Goal: Task Accomplishment & Management: Manage account settings

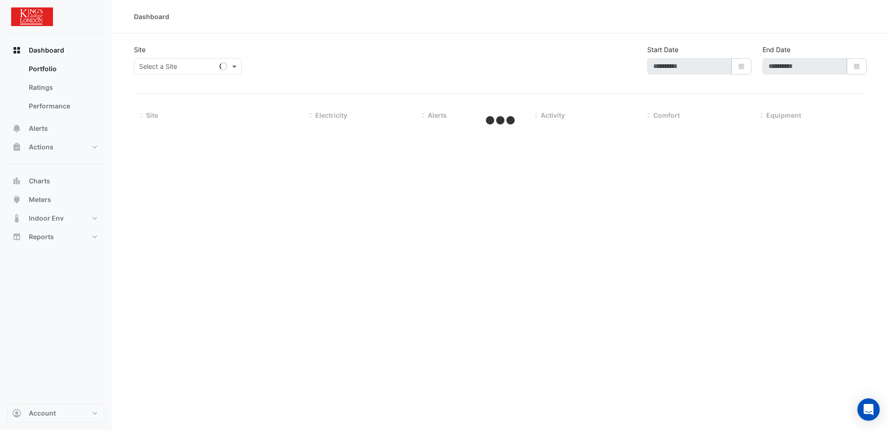
type input "**********"
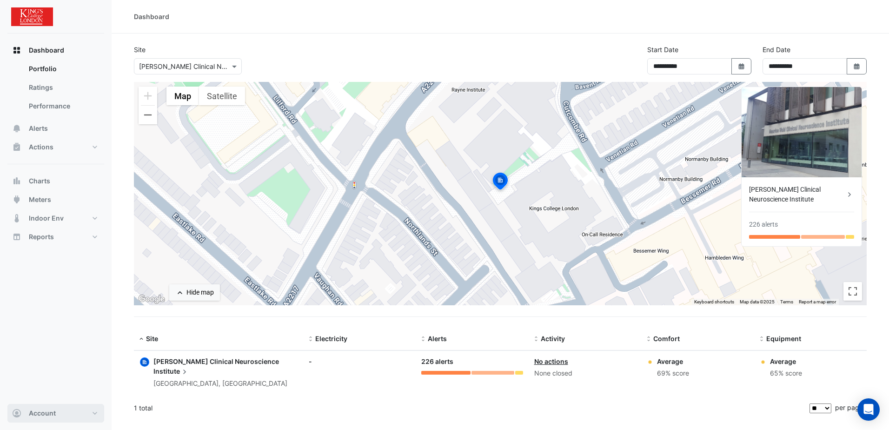
click at [87, 413] on button "Account" at bounding box center [55, 413] width 97 height 19
click at [42, 278] on div "Dashboard Portfolio Ratings Performance Alerts Actions Site Manager Charts" at bounding box center [55, 218] width 97 height 370
click at [803, 190] on div "Maurice Wohl Clinical Neuroscience Institute" at bounding box center [797, 195] width 96 height 20
click at [387, 37] on ngb-offcanvas-backdrop at bounding box center [444, 215] width 889 height 430
click at [48, 416] on span "Account" at bounding box center [42, 412] width 27 height 9
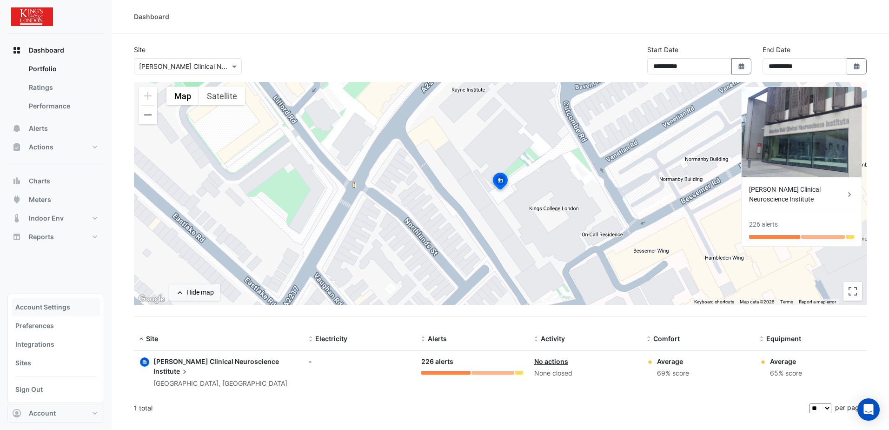
click at [50, 309] on link "Account Settings" at bounding box center [56, 307] width 88 height 19
